Goal: Register for event/course

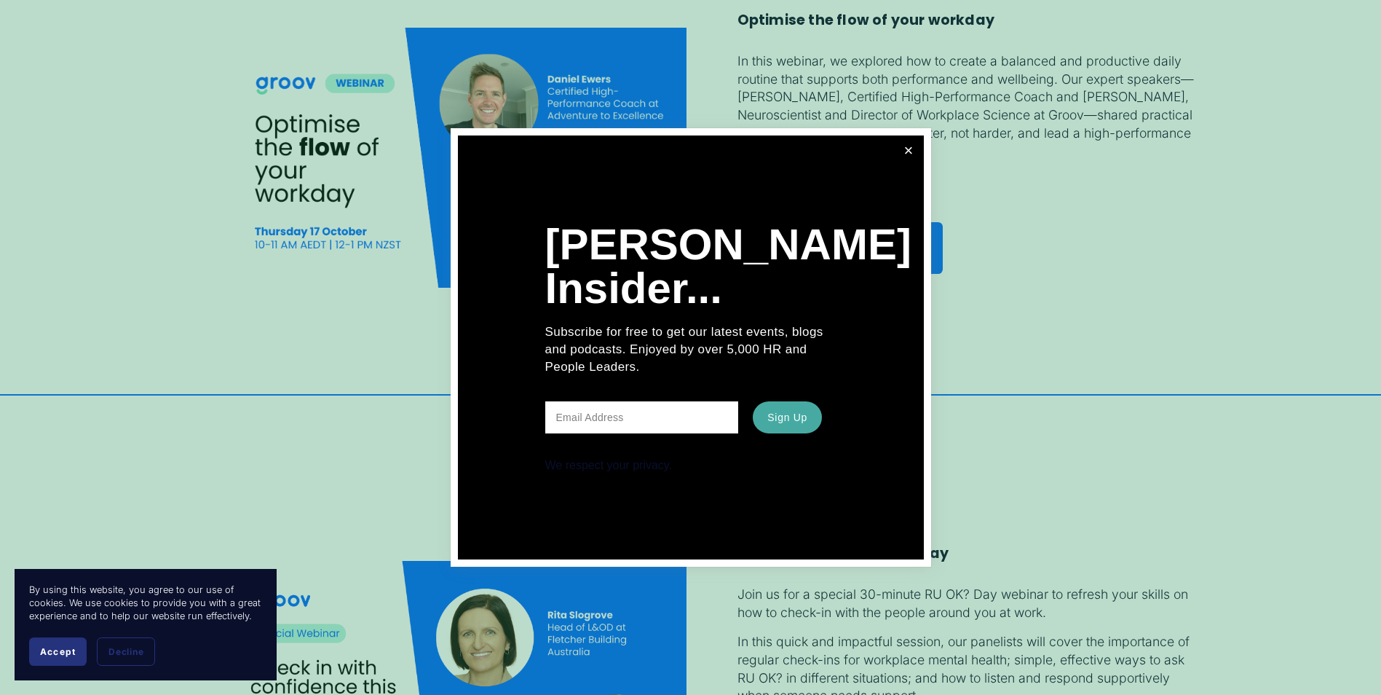
scroll to position [1893, 0]
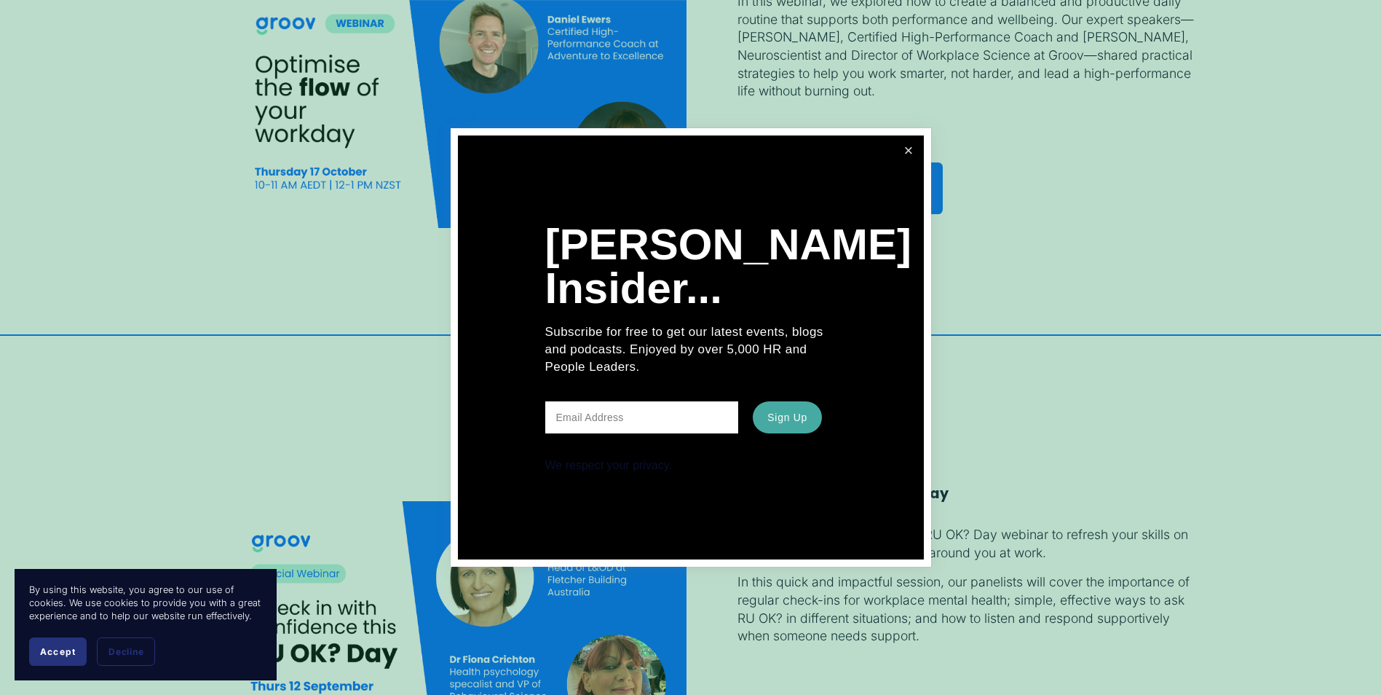
click at [907, 151] on link "Close" at bounding box center [908, 150] width 25 height 25
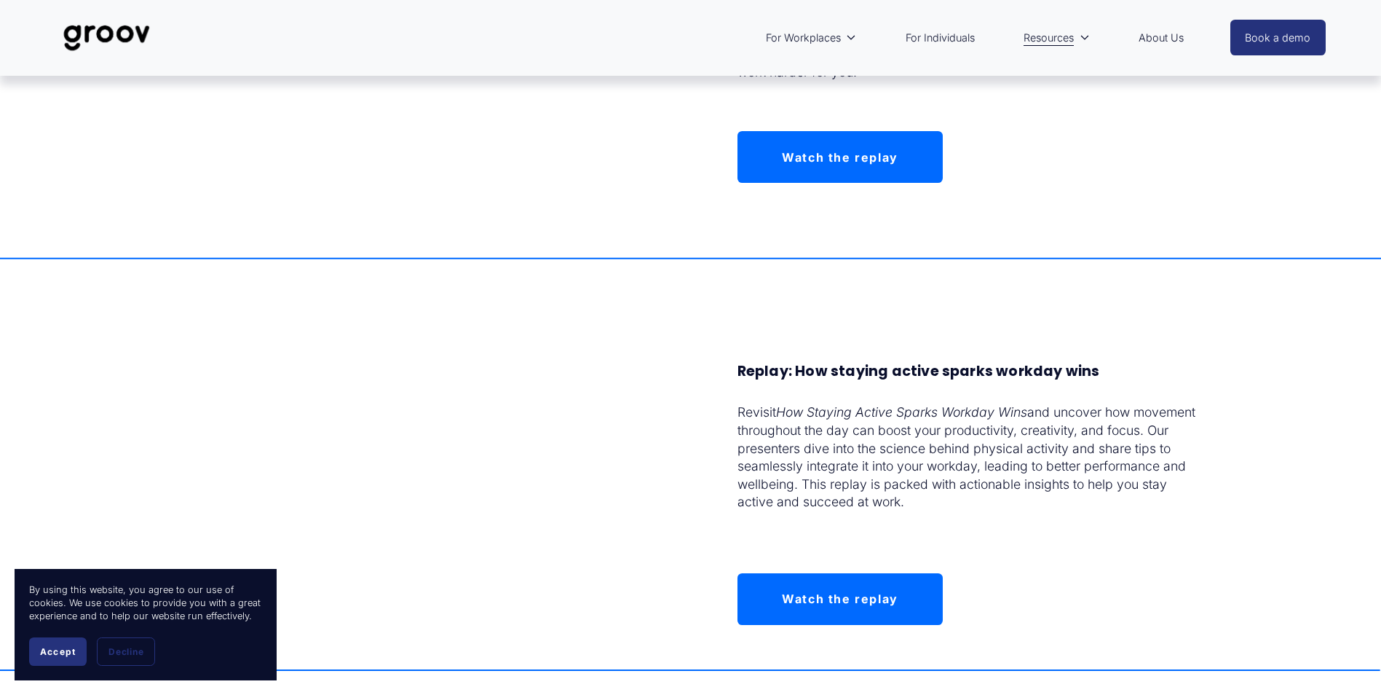
scroll to position [4004, 0]
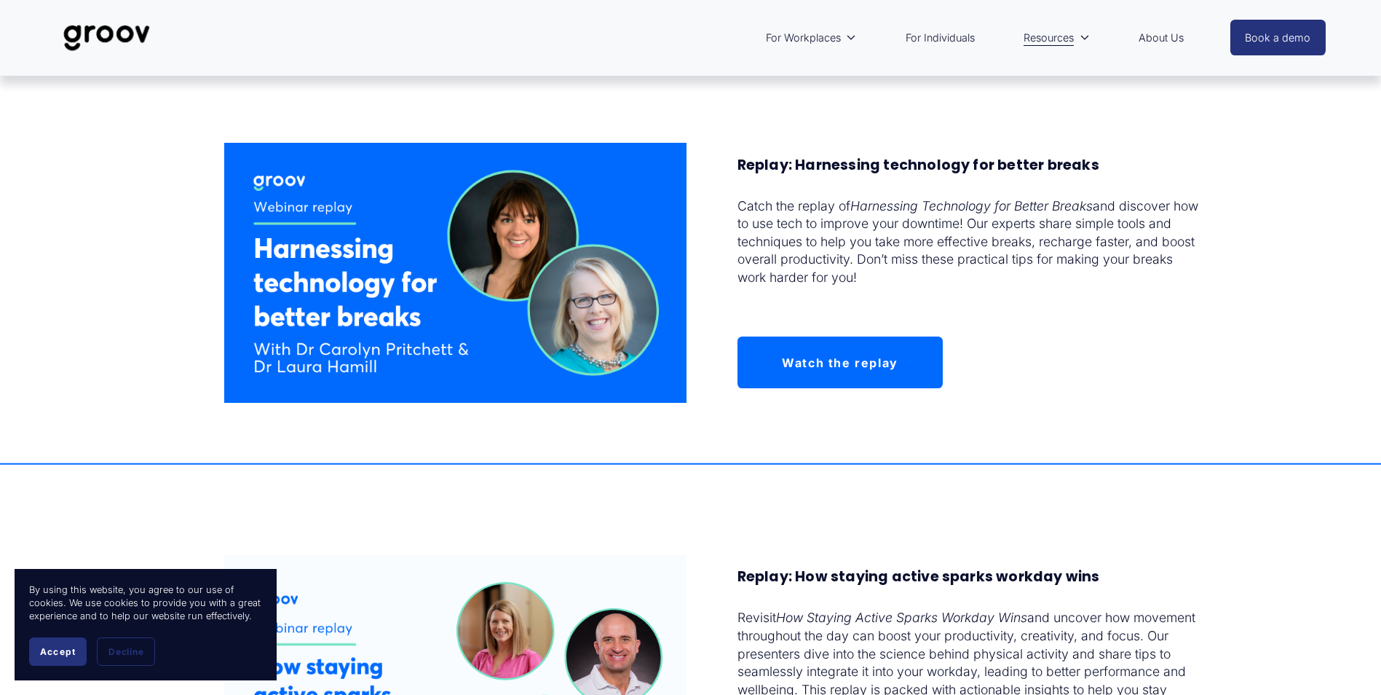
drag, startPoint x: 69, startPoint y: 639, endPoint x: 56, endPoint y: 643, distance: 13.6
click at [66, 641] on button "Accept" at bounding box center [58, 651] width 58 height 28
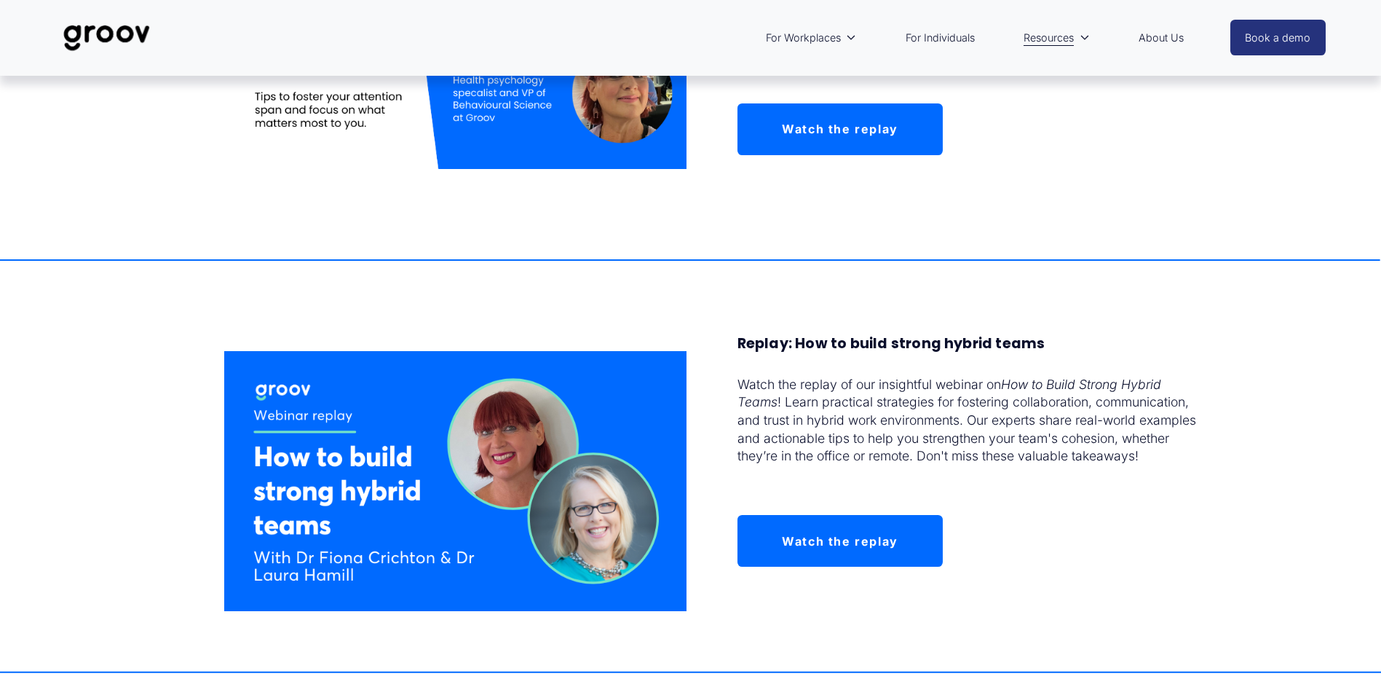
scroll to position [3204, 0]
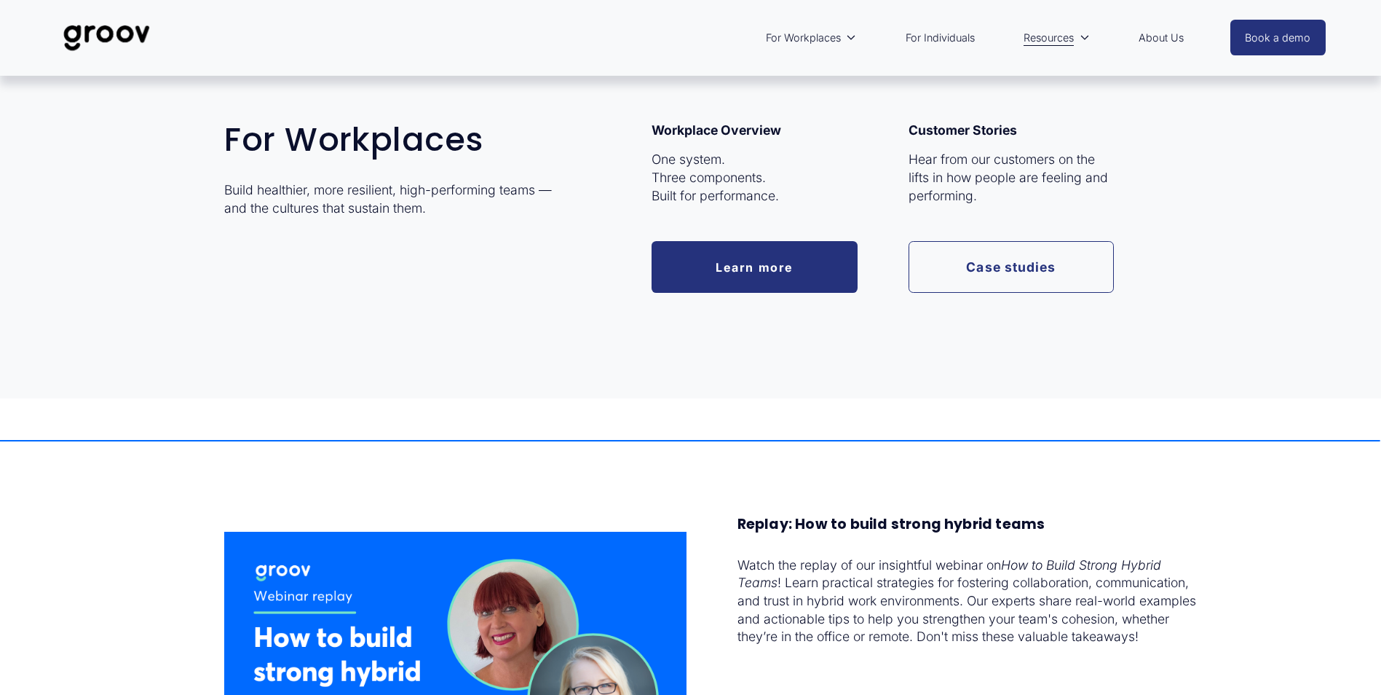
click at [849, 39] on icon "folder dropdown" at bounding box center [851, 38] width 10 height 10
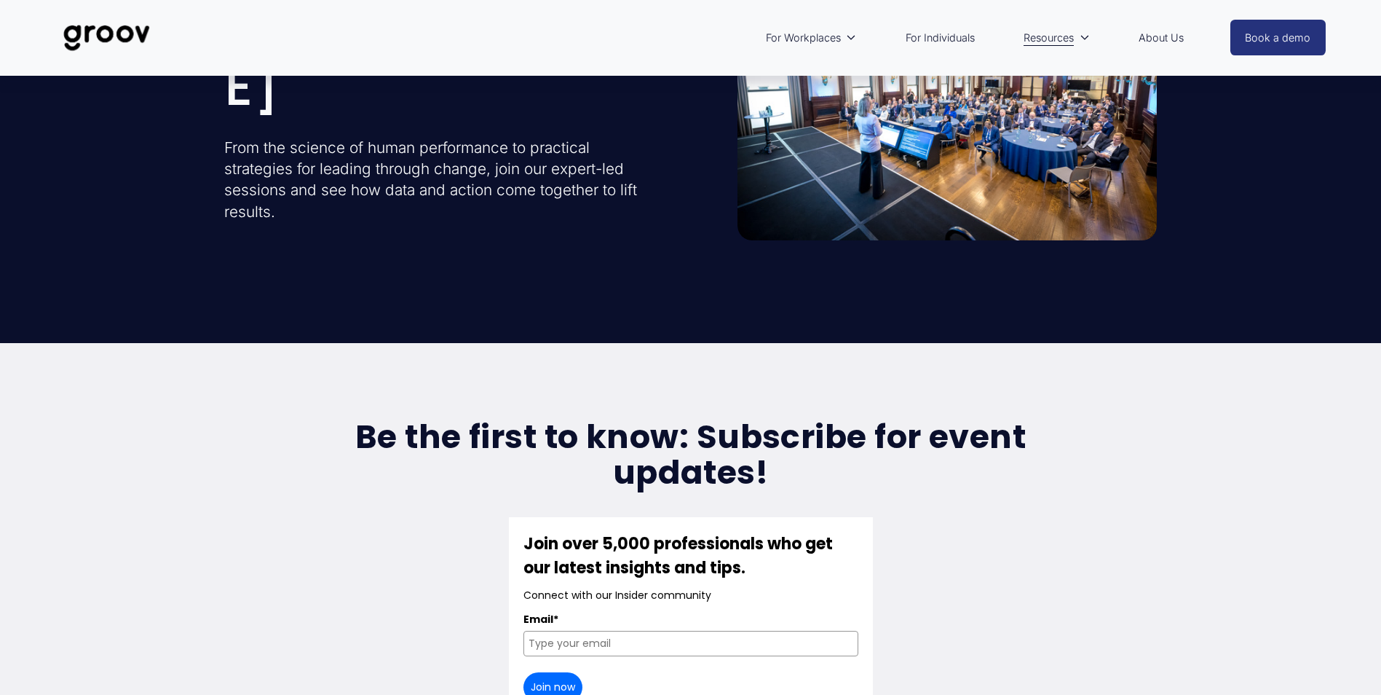
scroll to position [0, 0]
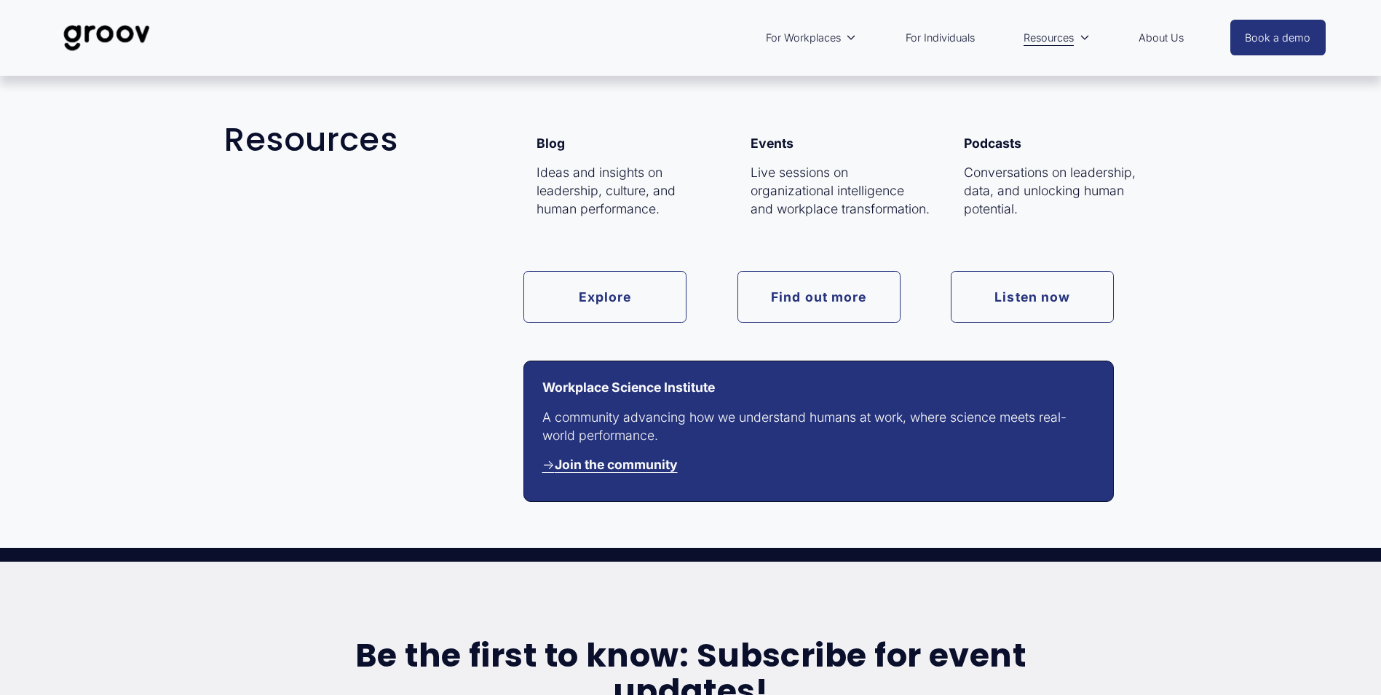
click at [809, 301] on link "Find out more" at bounding box center [819, 297] width 163 height 52
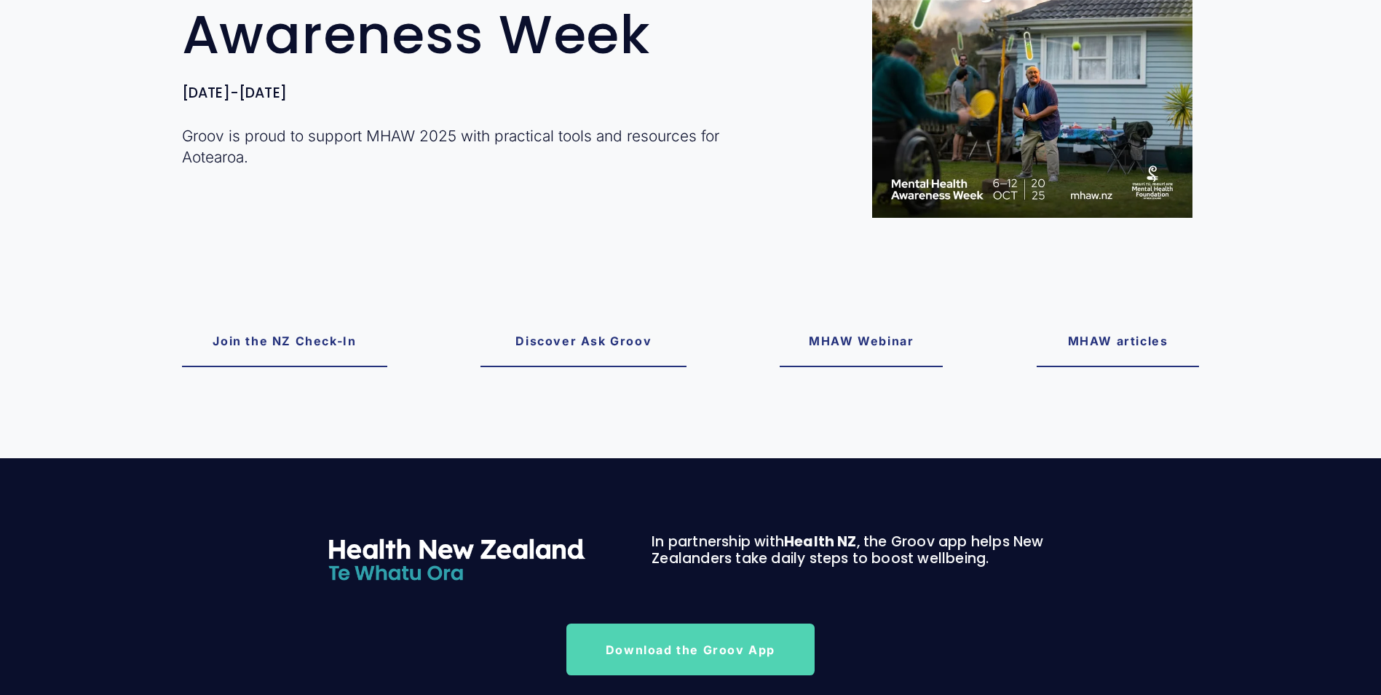
scroll to position [291, 0]
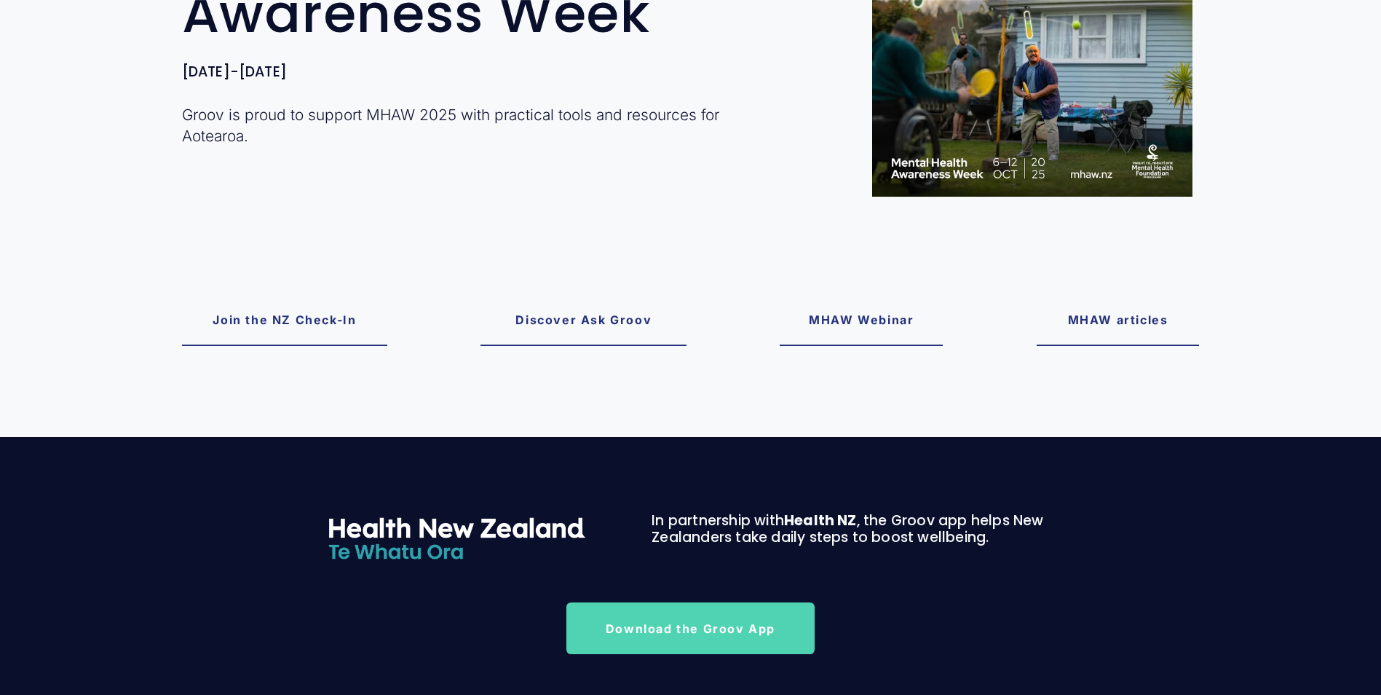
click at [862, 323] on link "MHAW Webinar" at bounding box center [861, 320] width 163 height 52
